Goal: Task Accomplishment & Management: Manage account settings

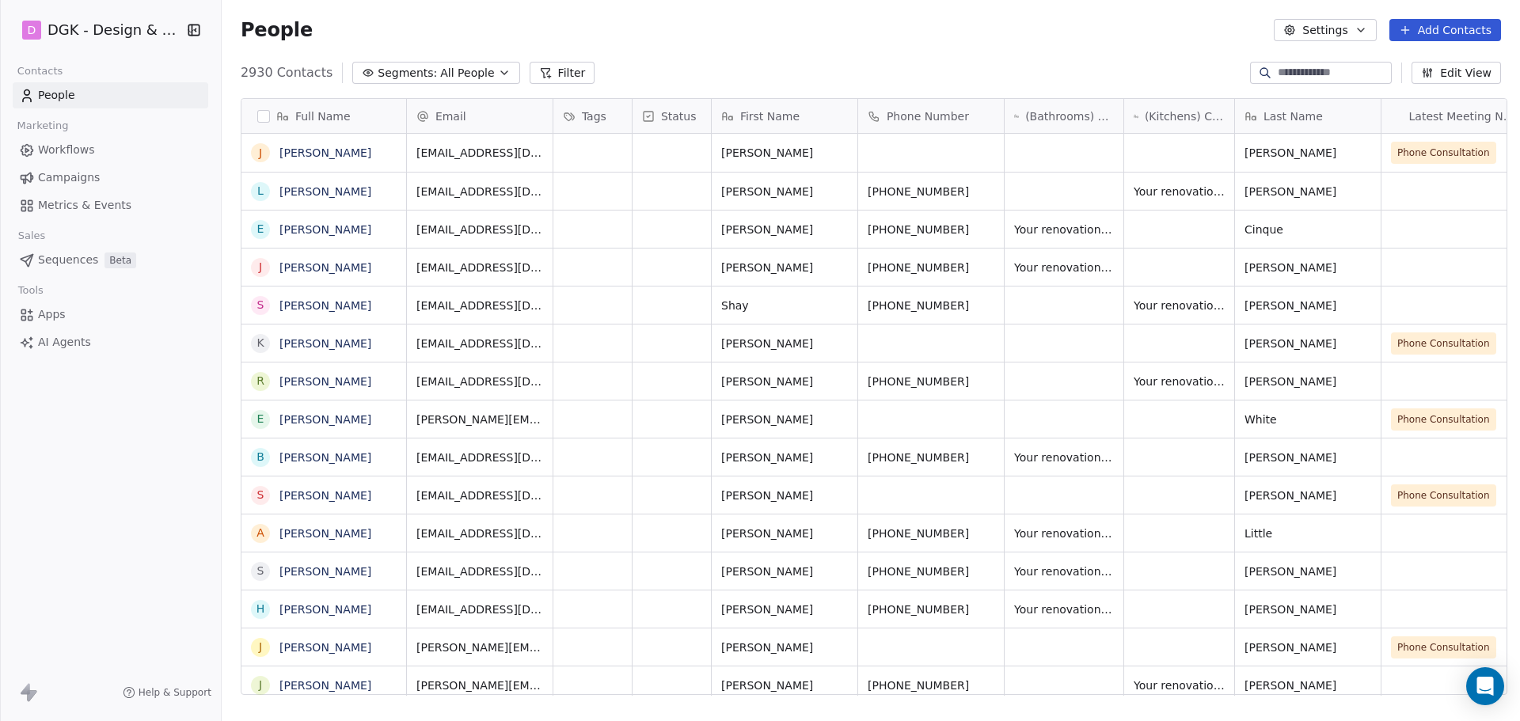
scroll to position [622, 1293]
click at [392, 575] on icon "grid" at bounding box center [391, 569] width 13 height 13
click at [618, 572] on icon "grid" at bounding box center [624, 569] width 13 height 13
click at [983, 568] on icon "grid" at bounding box center [989, 569] width 13 height 13
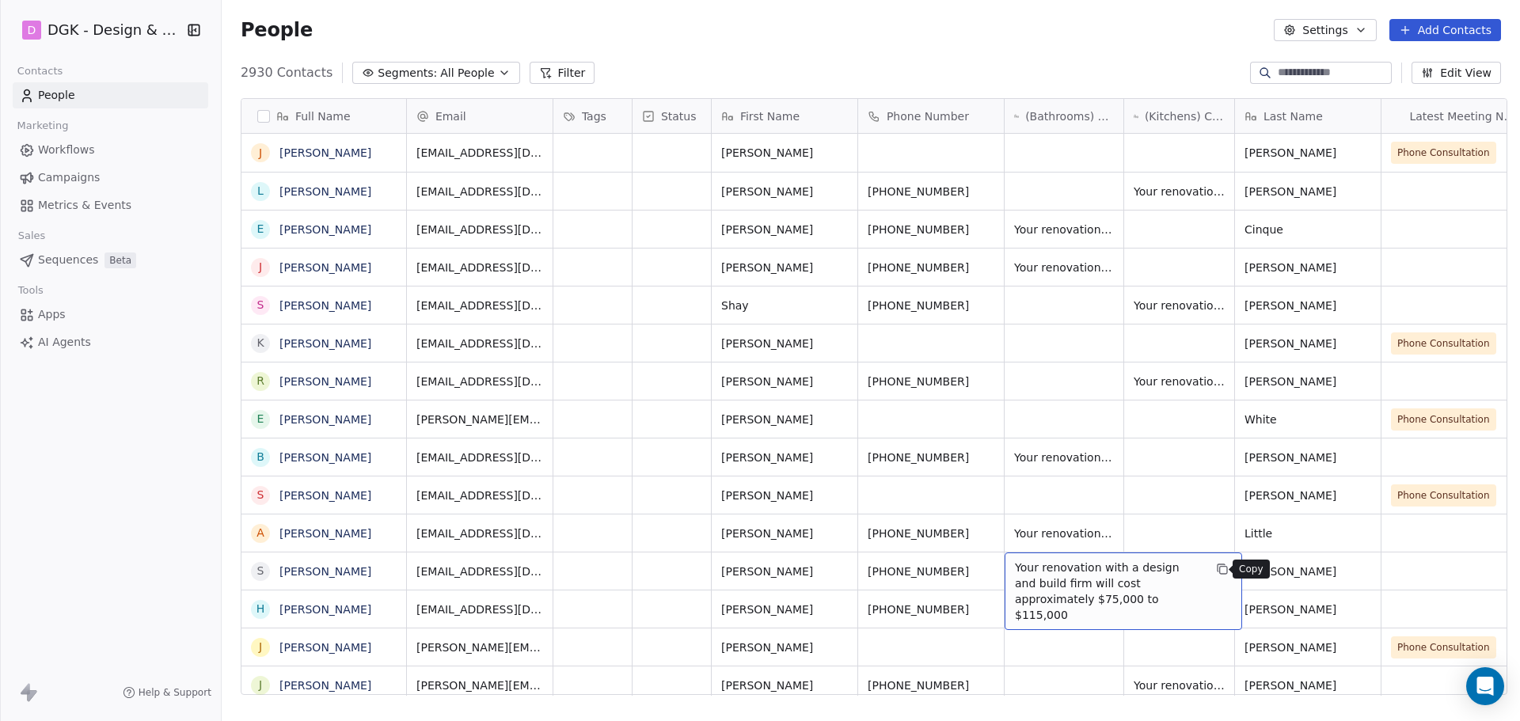
click at [1218, 565] on icon "grid" at bounding box center [1221, 568] width 7 height 7
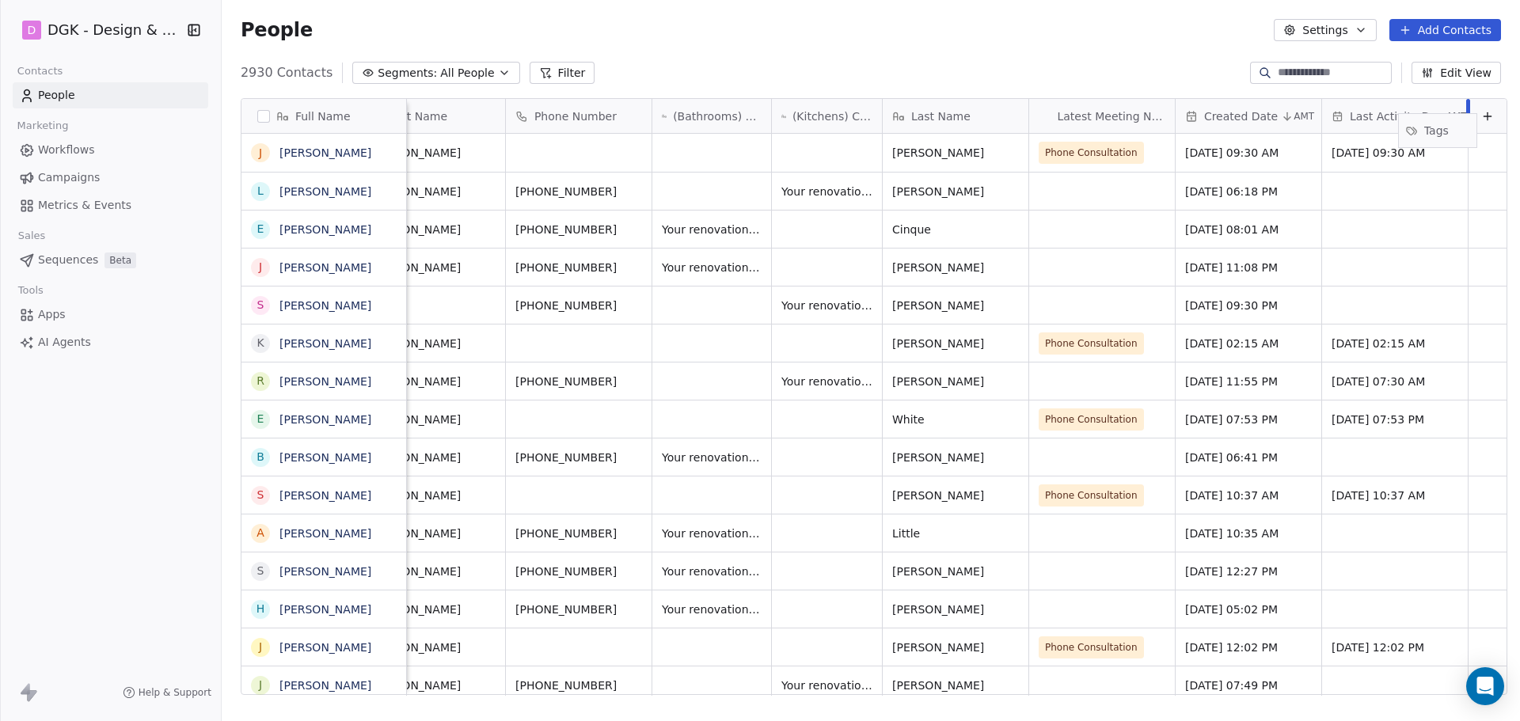
scroll to position [0, 364]
drag, startPoint x: 588, startPoint y: 108, endPoint x: 1445, endPoint y: 127, distance: 857.8
click at [1445, 127] on div "Full Name J [PERSON_NAME] L [PERSON_NAME] E [PERSON_NAME] J [PERSON_NAME] S [PE…" at bounding box center [874, 397] width 1265 height 597
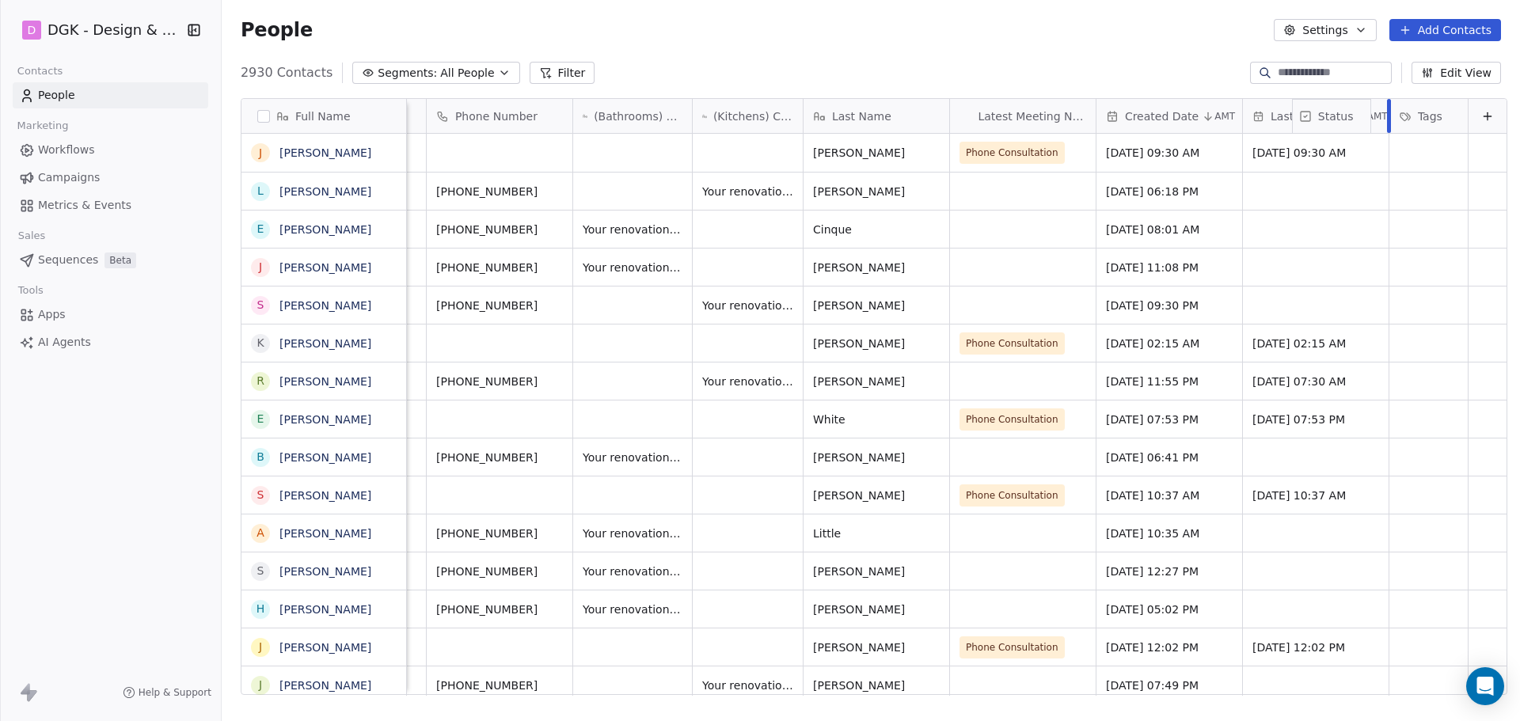
drag, startPoint x: 588, startPoint y: 113, endPoint x: 1349, endPoint y: 136, distance: 761.3
click at [1349, 136] on div "Full Name J [PERSON_NAME] L [PERSON_NAME] E [PERSON_NAME] J [PERSON_NAME] S [PE…" at bounding box center [874, 397] width 1265 height 597
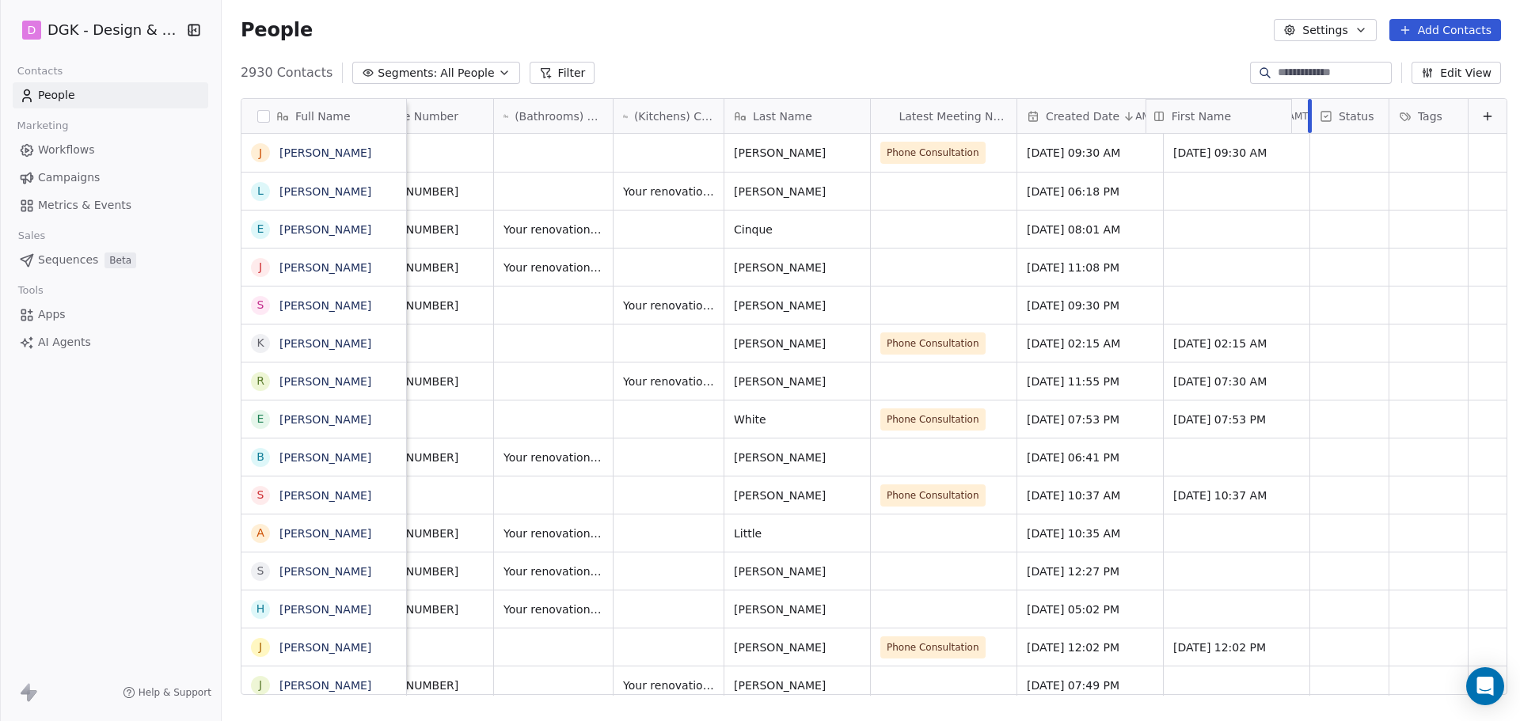
drag, startPoint x: 610, startPoint y: 112, endPoint x: 1261, endPoint y: 156, distance: 652.3
click at [1261, 156] on div "Full Name J [PERSON_NAME] L [PERSON_NAME] E [PERSON_NAME] J [PERSON_NAME] S [PE…" at bounding box center [874, 397] width 1265 height 597
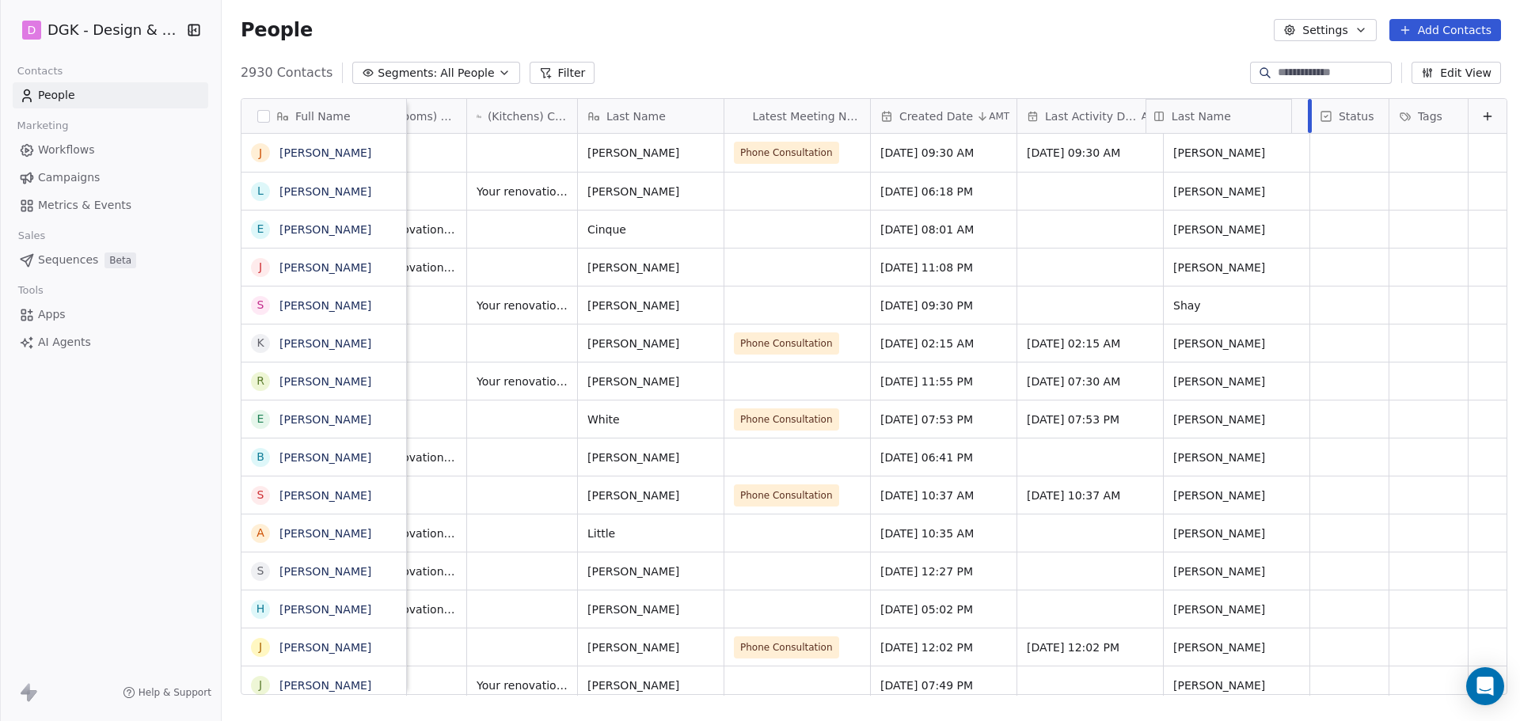
drag, startPoint x: 622, startPoint y: 116, endPoint x: 1249, endPoint y: 132, distance: 626.6
click at [1249, 132] on div "Full Name J [PERSON_NAME] L [PERSON_NAME] E [PERSON_NAME] J [PERSON_NAME] S [PE…" at bounding box center [874, 397] width 1265 height 597
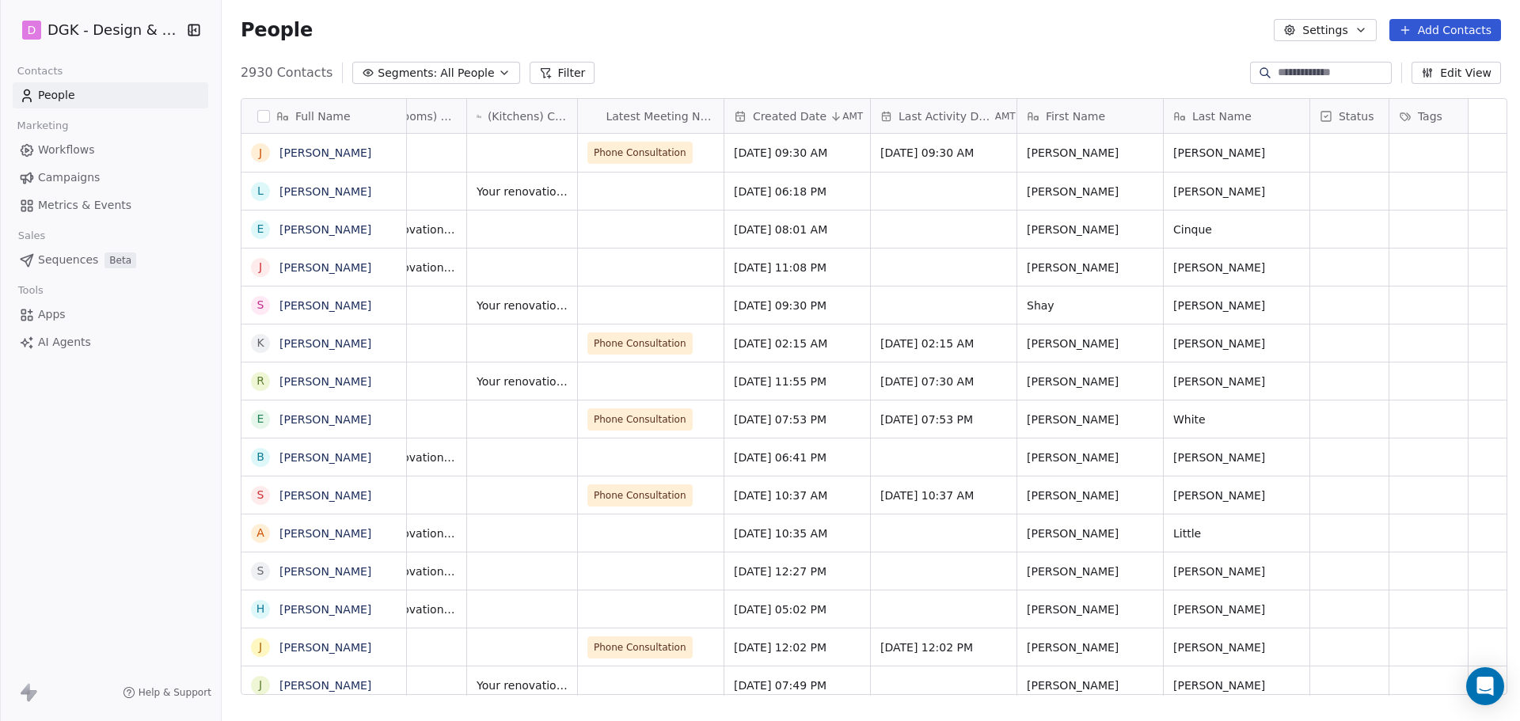
scroll to position [0, 0]
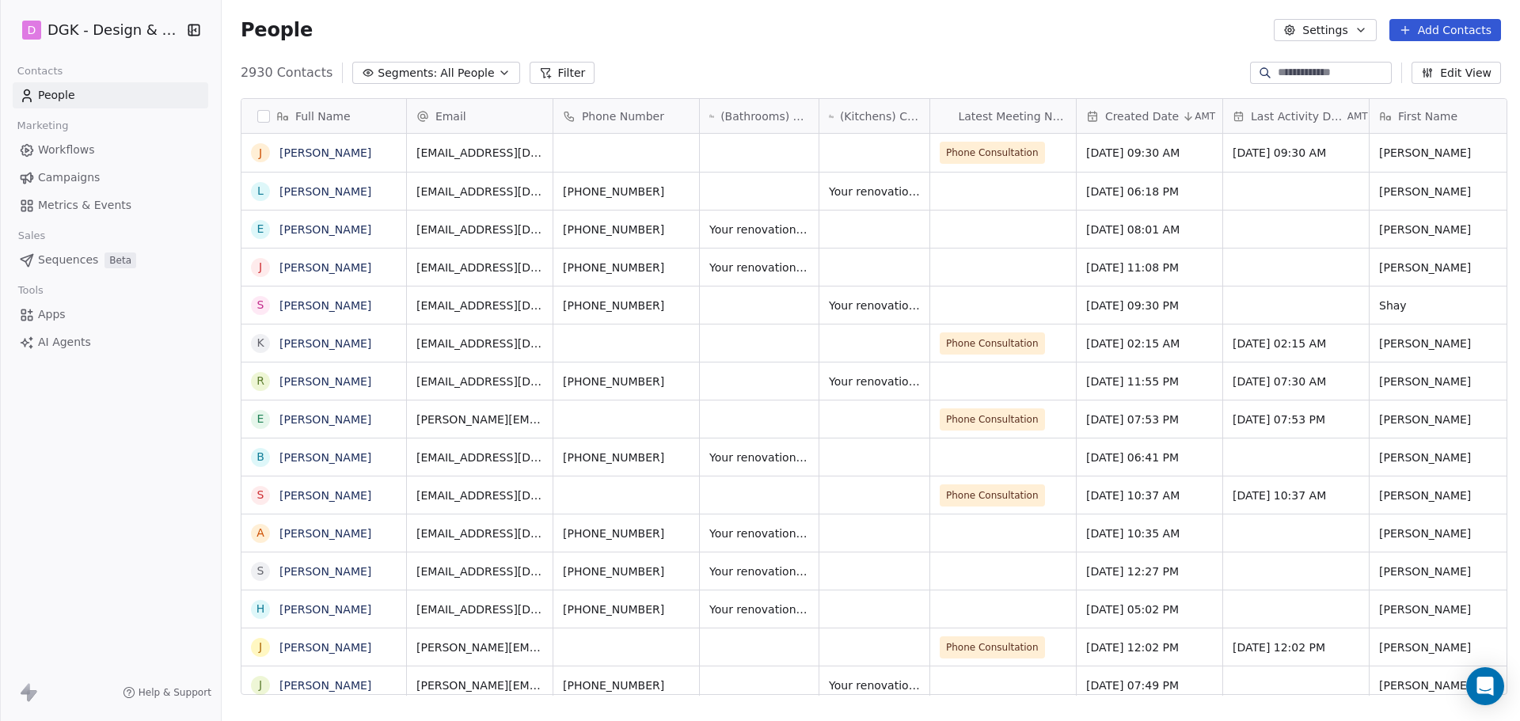
click at [682, 84] on div "2930 Contacts Segments: All People Filter Edit View" at bounding box center [871, 72] width 1299 height 25
click at [388, 527] on button "grid" at bounding box center [391, 531] width 19 height 19
click at [615, 529] on button "grid" at bounding box center [624, 531] width 19 height 19
click at [682, 530] on icon "grid" at bounding box center [685, 532] width 7 height 7
click at [911, 531] on icon "grid" at bounding box center [917, 531] width 13 height 13
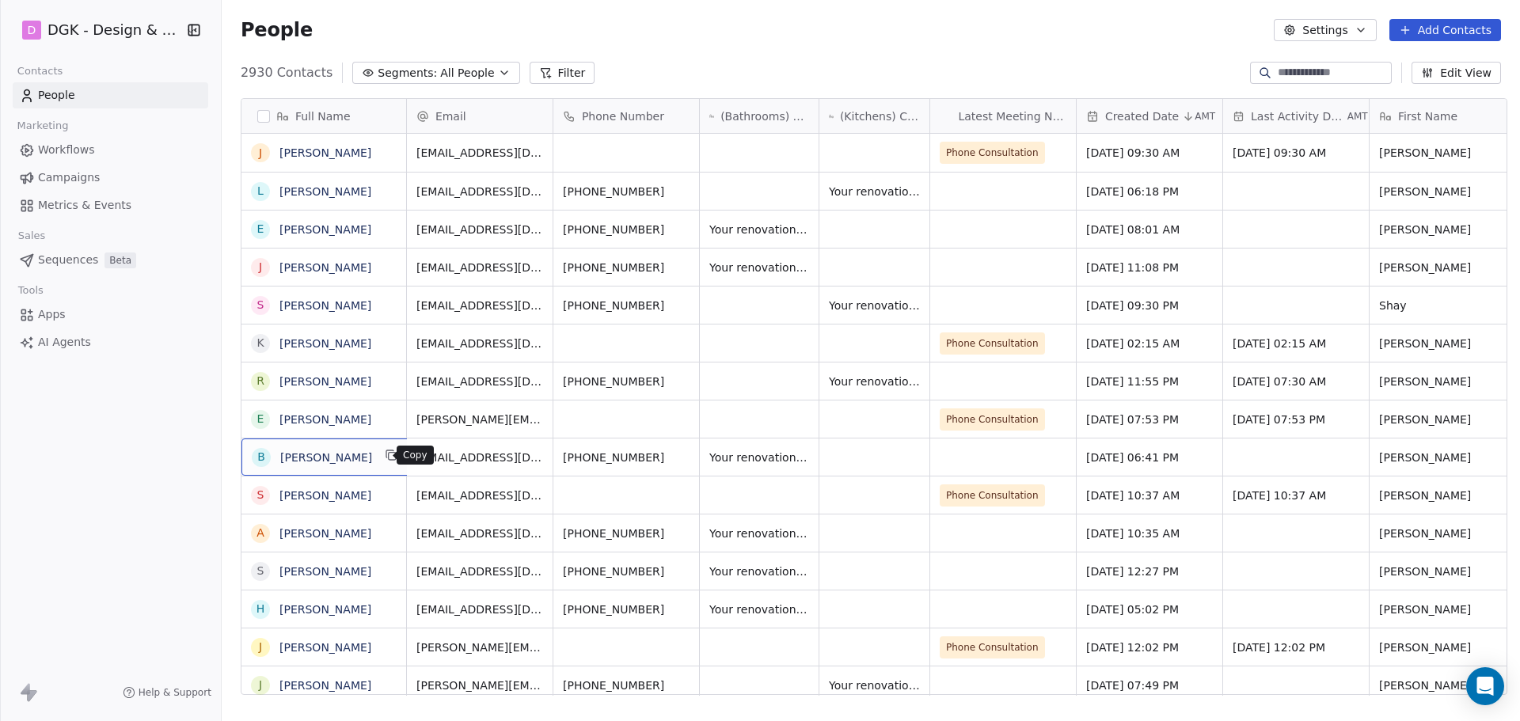
click at [385, 457] on icon "grid" at bounding box center [391, 455] width 13 height 13
click at [618, 454] on icon "grid" at bounding box center [624, 455] width 13 height 13
click at [675, 448] on button "grid" at bounding box center [684, 455] width 19 height 19
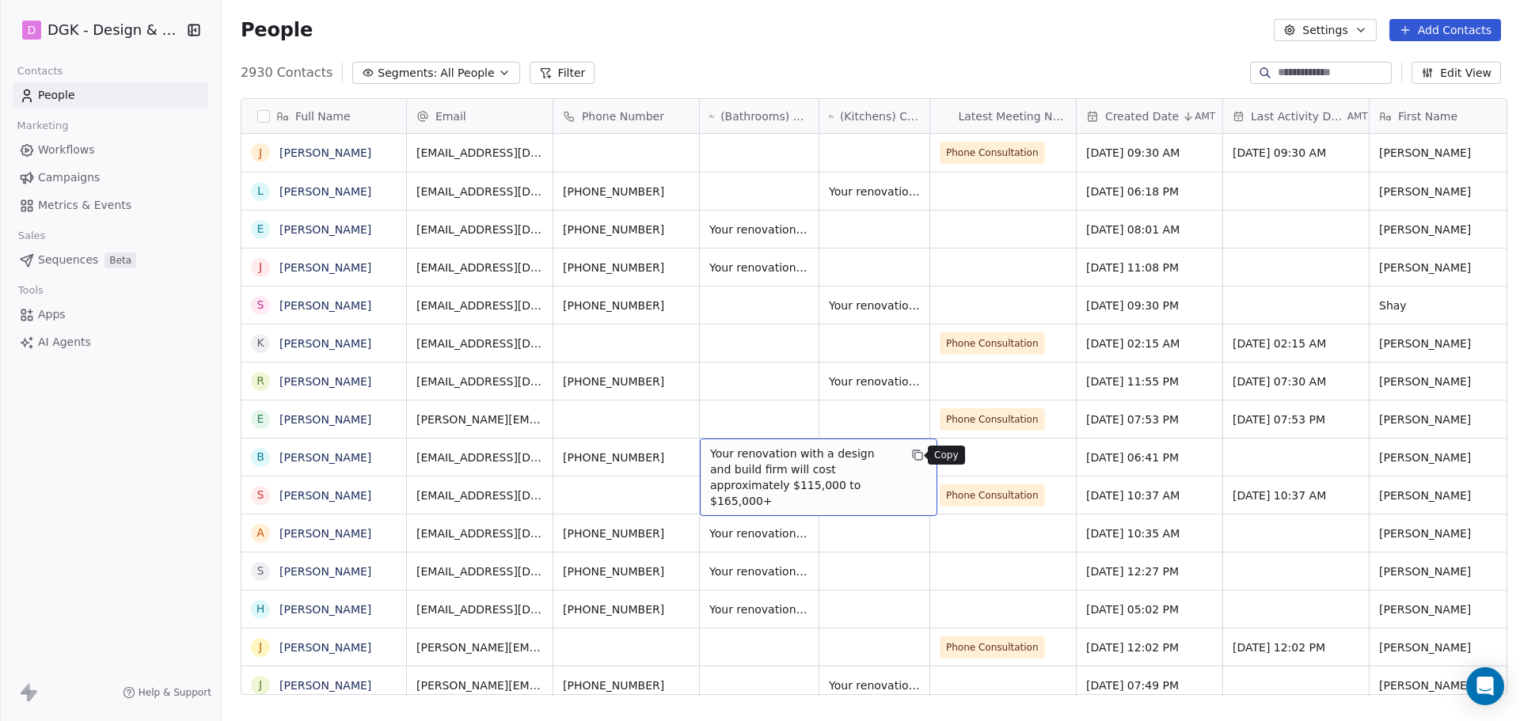
click at [911, 461] on icon "grid" at bounding box center [917, 455] width 13 height 13
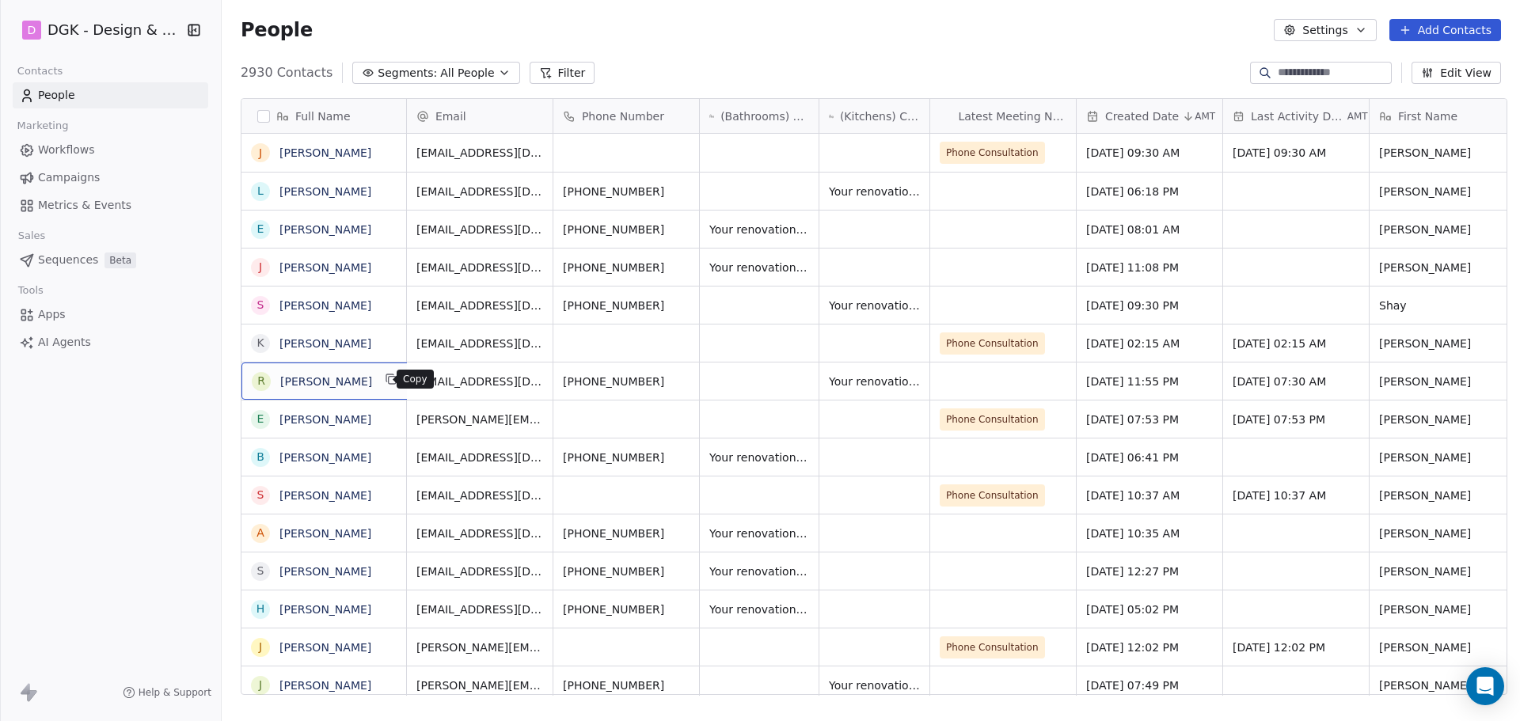
click at [390, 384] on button "grid" at bounding box center [391, 379] width 19 height 19
click at [618, 378] on icon "grid" at bounding box center [624, 379] width 13 height 13
click at [682, 381] on icon "grid" at bounding box center [685, 380] width 7 height 7
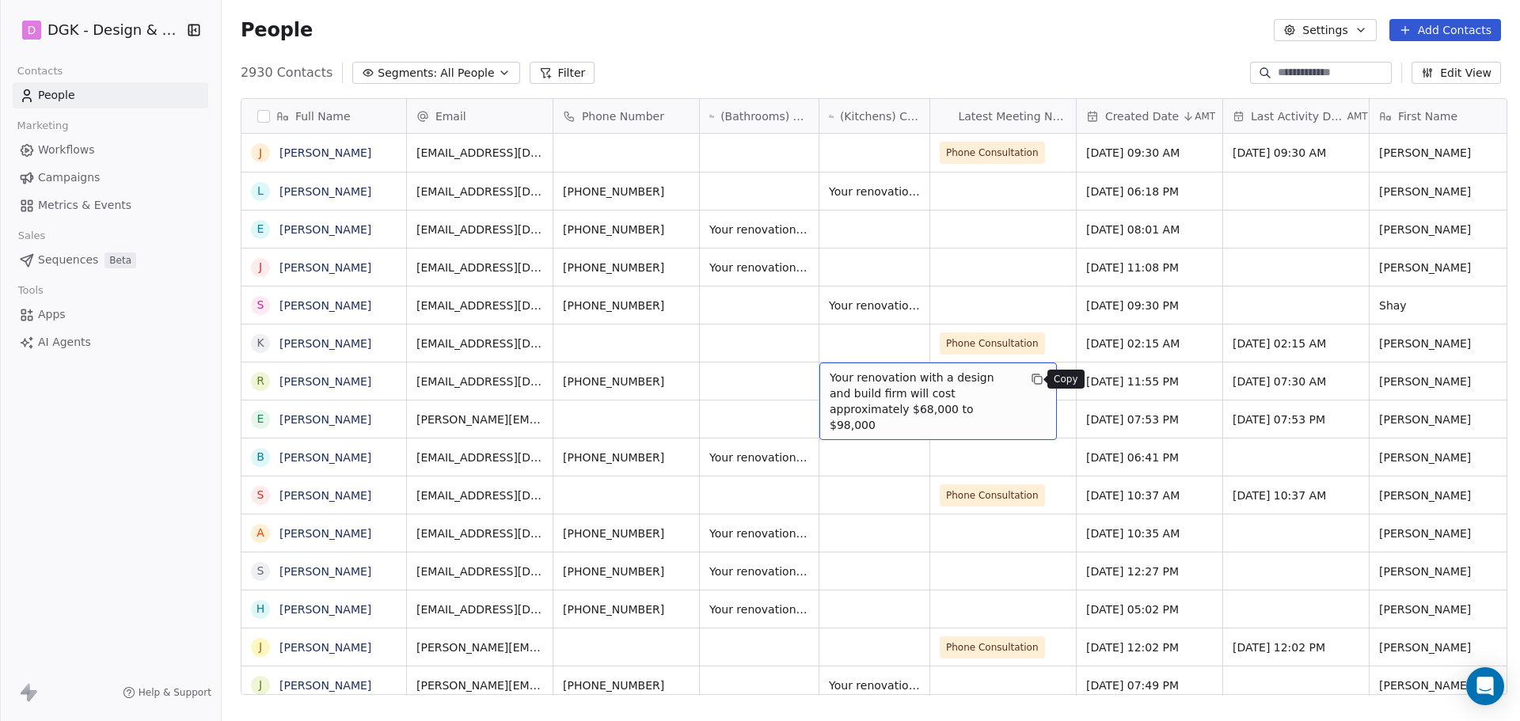
click at [1031, 378] on icon "grid" at bounding box center [1037, 379] width 13 height 13
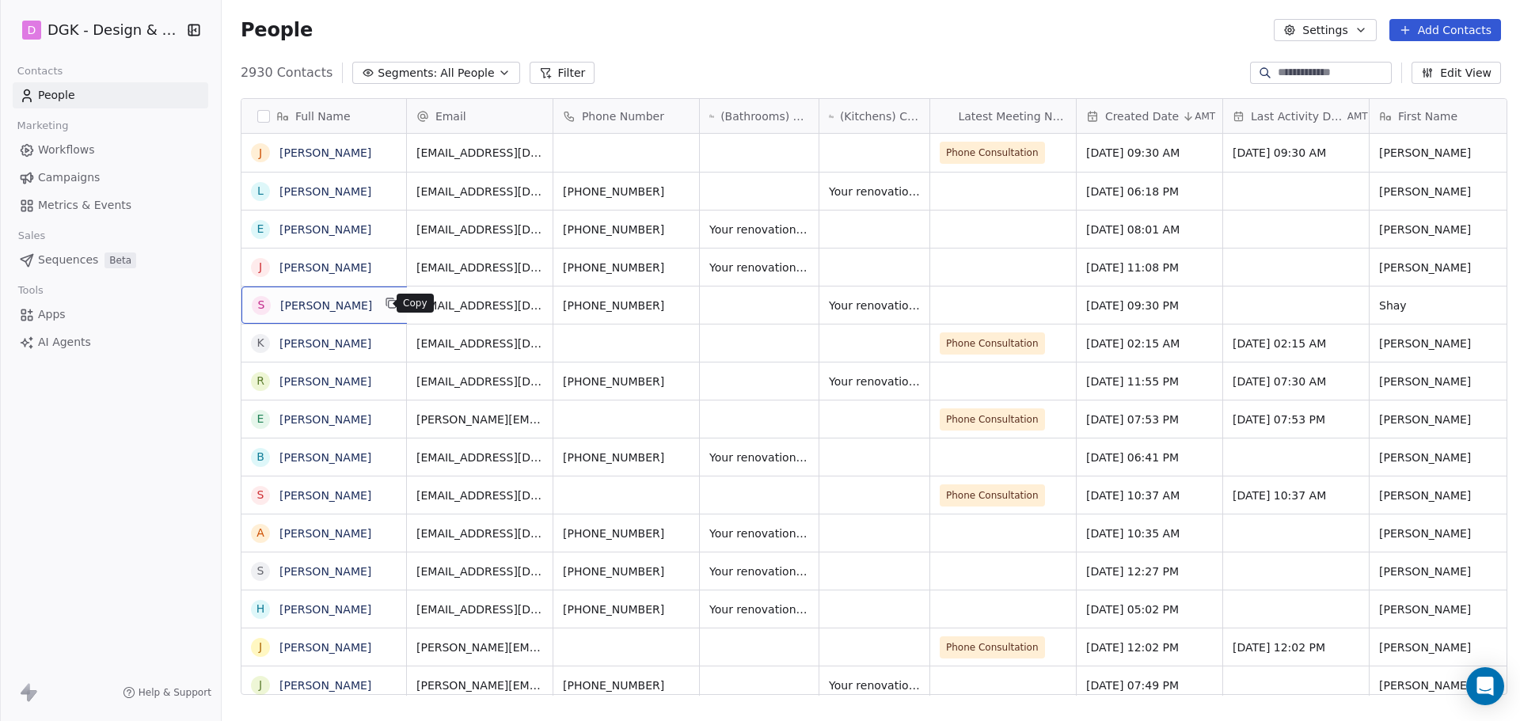
click at [389, 306] on icon "grid" at bounding box center [392, 304] width 7 height 7
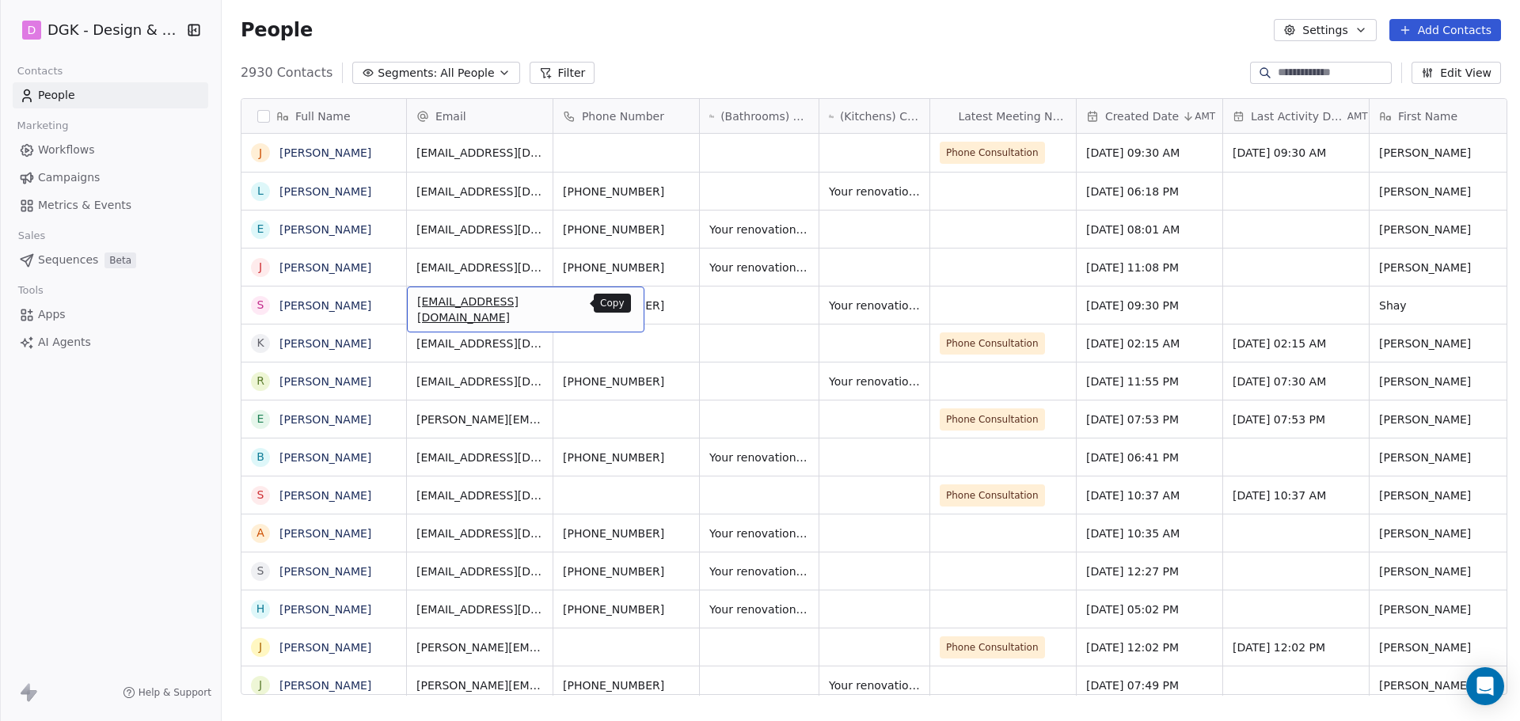
click at [615, 307] on button "grid" at bounding box center [624, 303] width 19 height 19
click at [679, 300] on button "grid" at bounding box center [684, 303] width 19 height 19
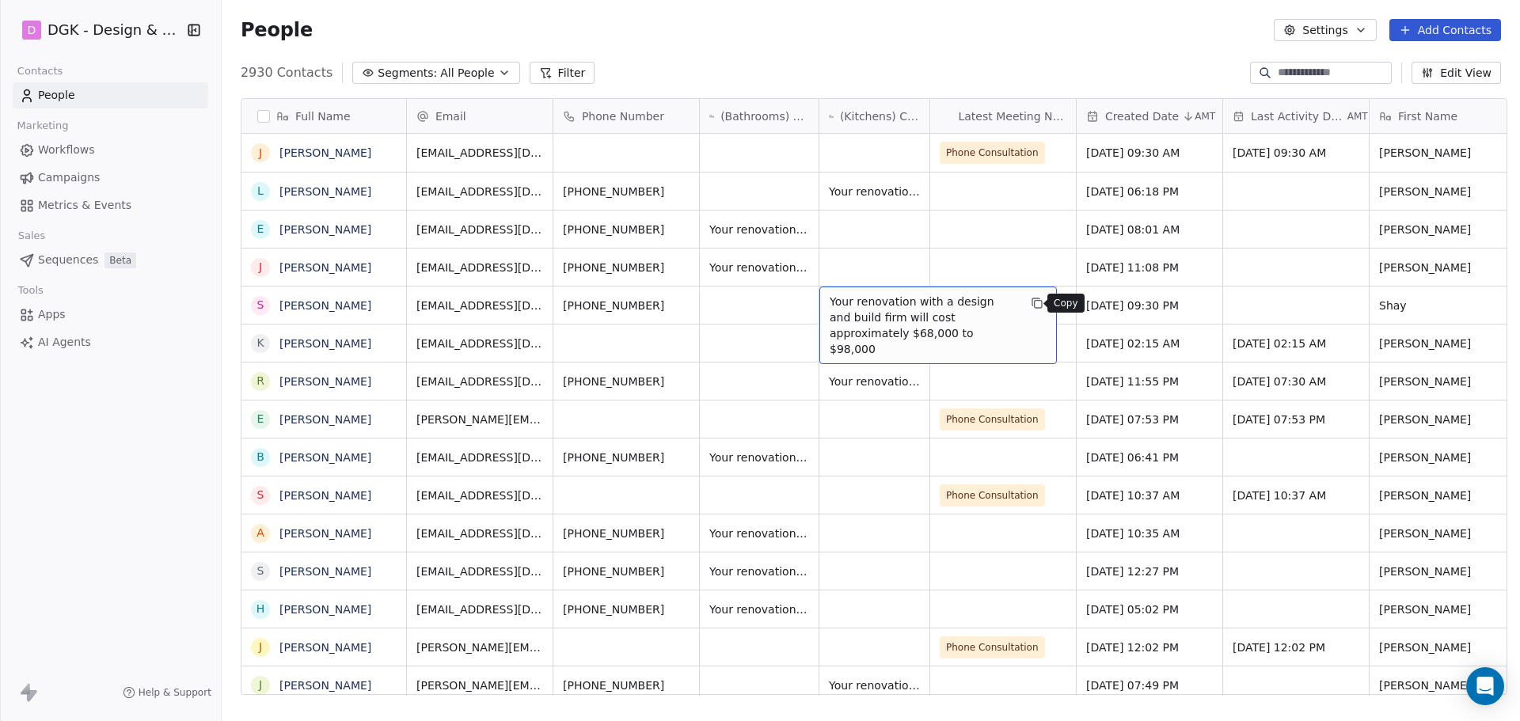
click at [1033, 302] on icon "grid" at bounding box center [1037, 303] width 13 height 13
